Goal: Task Accomplishment & Management: Manage account settings

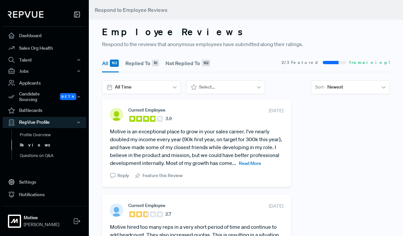
click at [31, 142] on link "Reviews" at bounding box center [54, 145] width 84 height 11
click at [36, 133] on link "Profile Overview" at bounding box center [54, 138] width 84 height 17
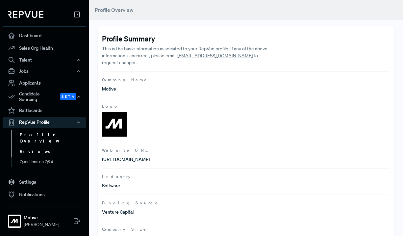
click at [32, 146] on link "Reviews" at bounding box center [54, 151] width 84 height 11
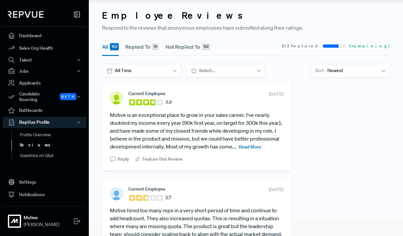
scroll to position [15, 0]
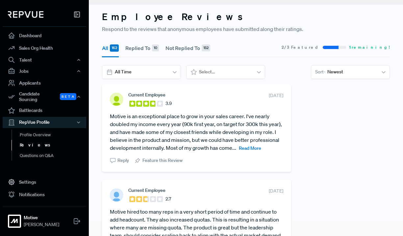
click at [248, 147] on span "Read More" at bounding box center [250, 148] width 22 height 6
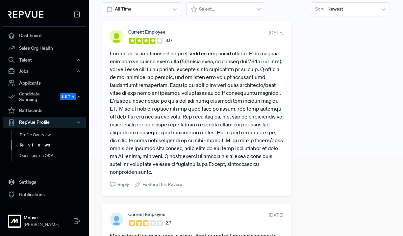
scroll to position [79, 0]
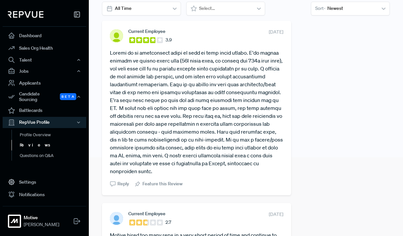
drag, startPoint x: 110, startPoint y: 54, endPoint x: 239, endPoint y: 169, distance: 172.6
click at [239, 169] on article at bounding box center [196, 112] width 173 height 126
copy article "Motive is an exceptional place to grow in your sales career. I've nearly double…"
